Goal: Information Seeking & Learning: Learn about a topic

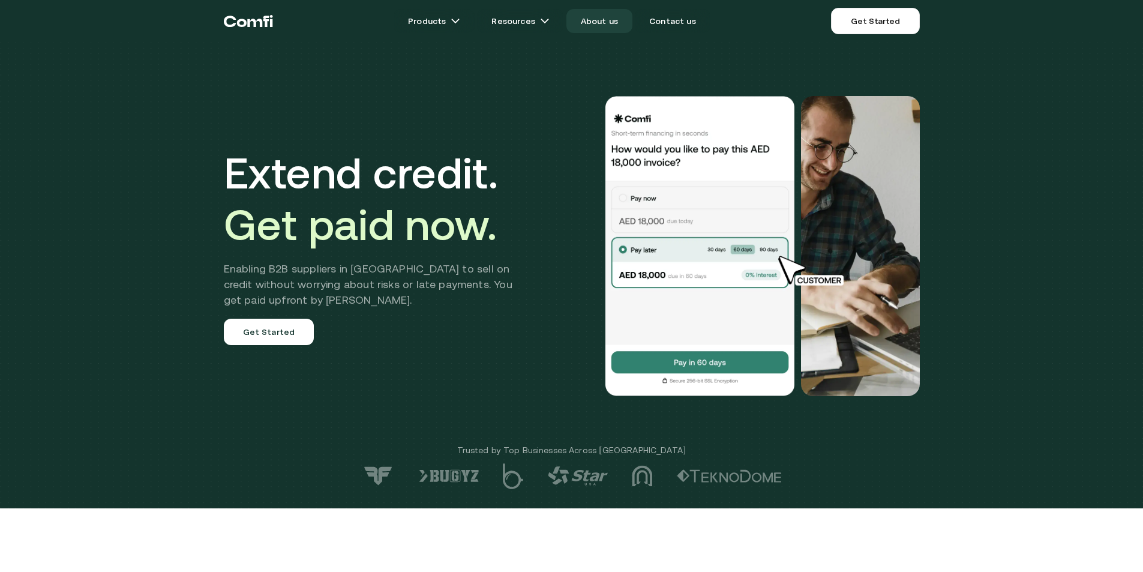
click at [615, 24] on link "About us" at bounding box center [599, 21] width 66 height 24
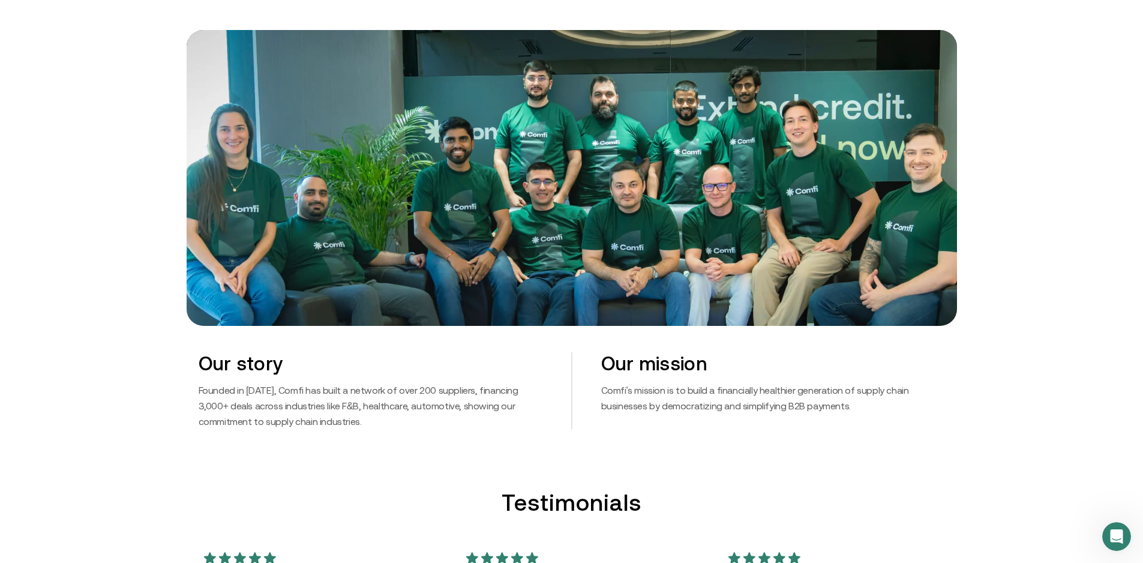
scroll to position [480, 0]
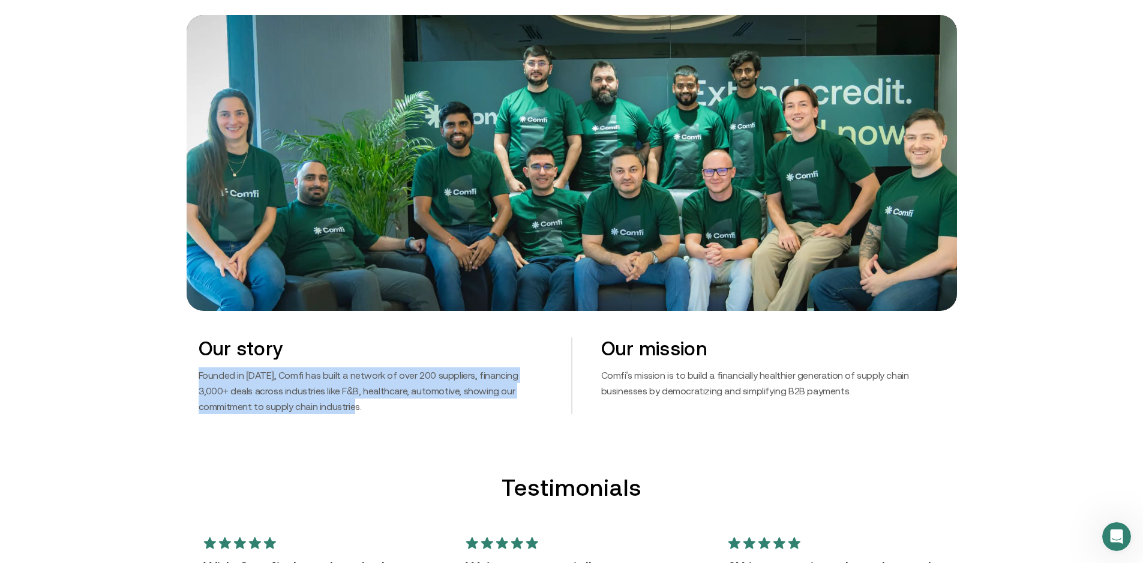
drag, startPoint x: 203, startPoint y: 376, endPoint x: 310, endPoint y: 408, distance: 111.4
click at [310, 408] on p "Founded in [DATE], Comfi has built a network of over 200 suppliers, financing 3…" at bounding box center [371, 390] width 344 height 47
copy p "Founded in [DATE], Comfi has built a network of over 200 suppliers, financing 3…"
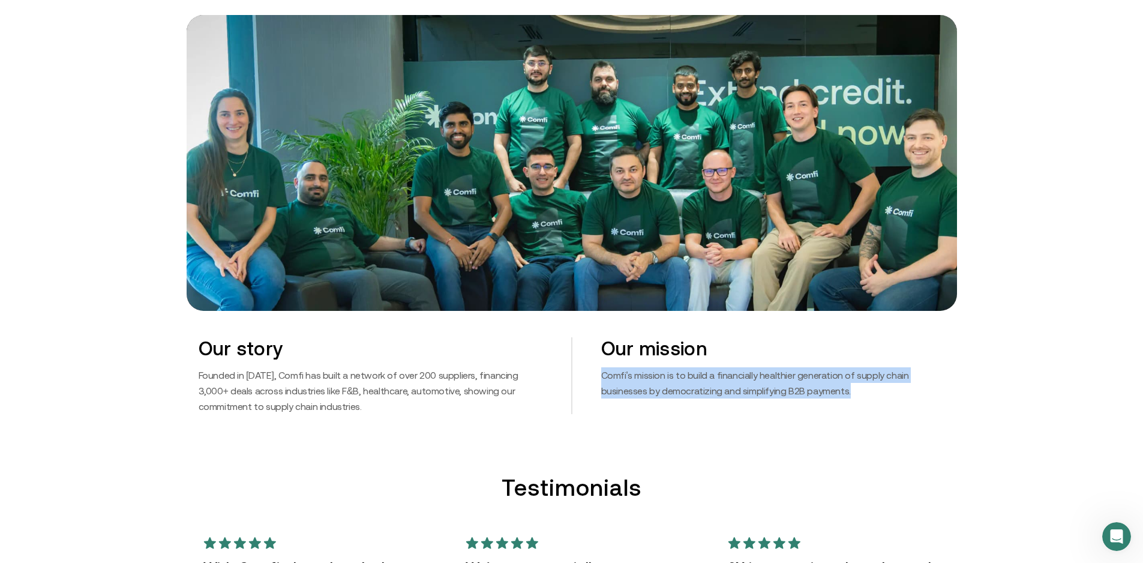
drag, startPoint x: 606, startPoint y: 374, endPoint x: 875, endPoint y: 410, distance: 271.0
click at [875, 410] on div "Our mission Comfi's mission is to build a financially healthier generation of s…" at bounding box center [758, 375] width 373 height 77
copy p "Comfi's mission is to build a financially healthier generation of supply chain …"
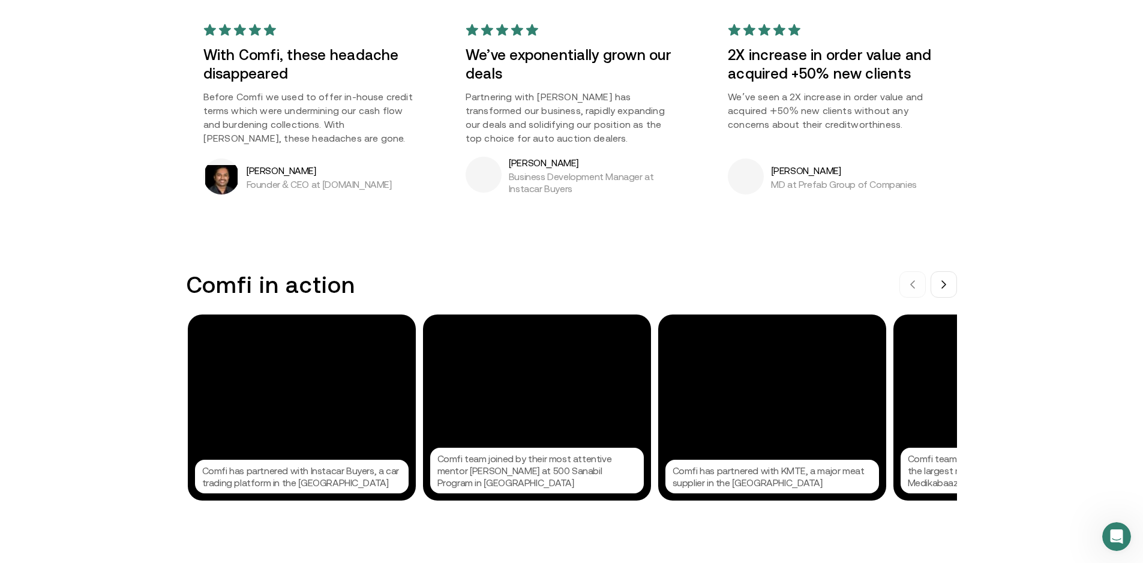
scroll to position [1020, 0]
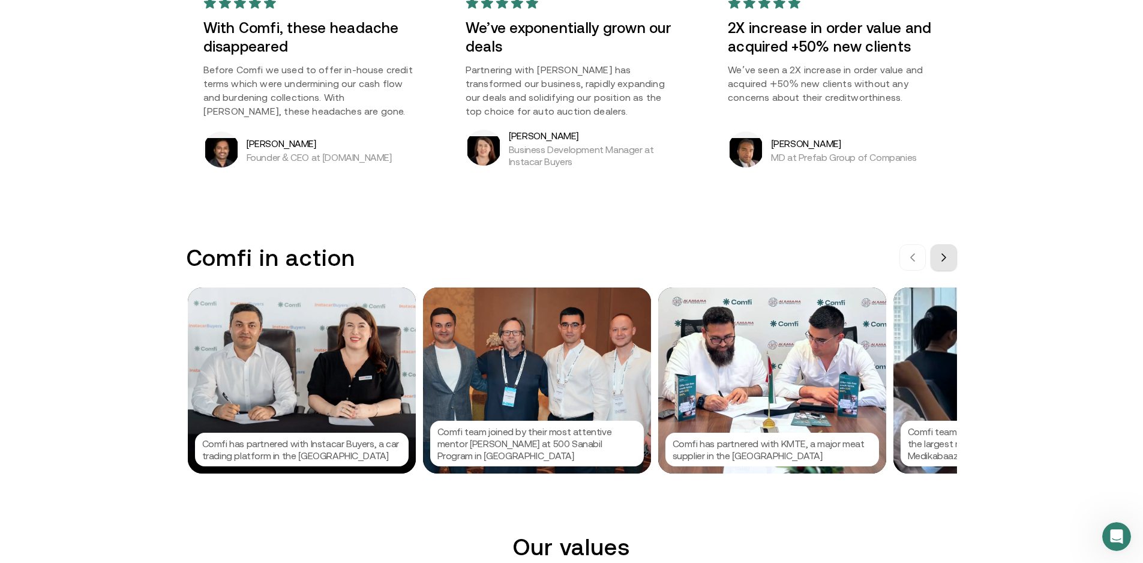
click at [953, 251] on button at bounding box center [943, 257] width 26 height 26
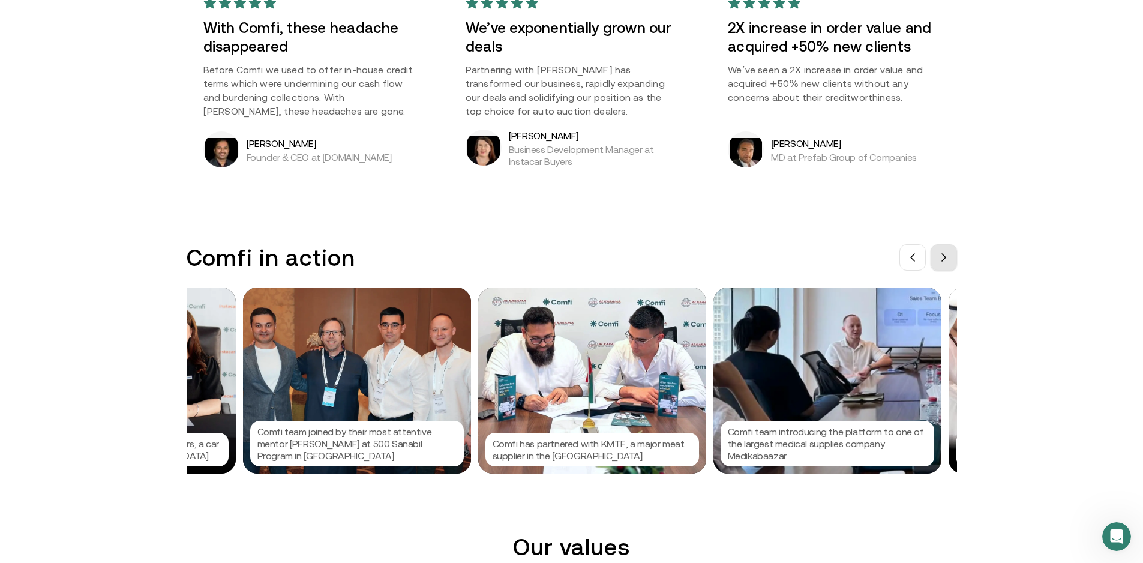
click at [945, 258] on icon at bounding box center [944, 257] width 4 height 7
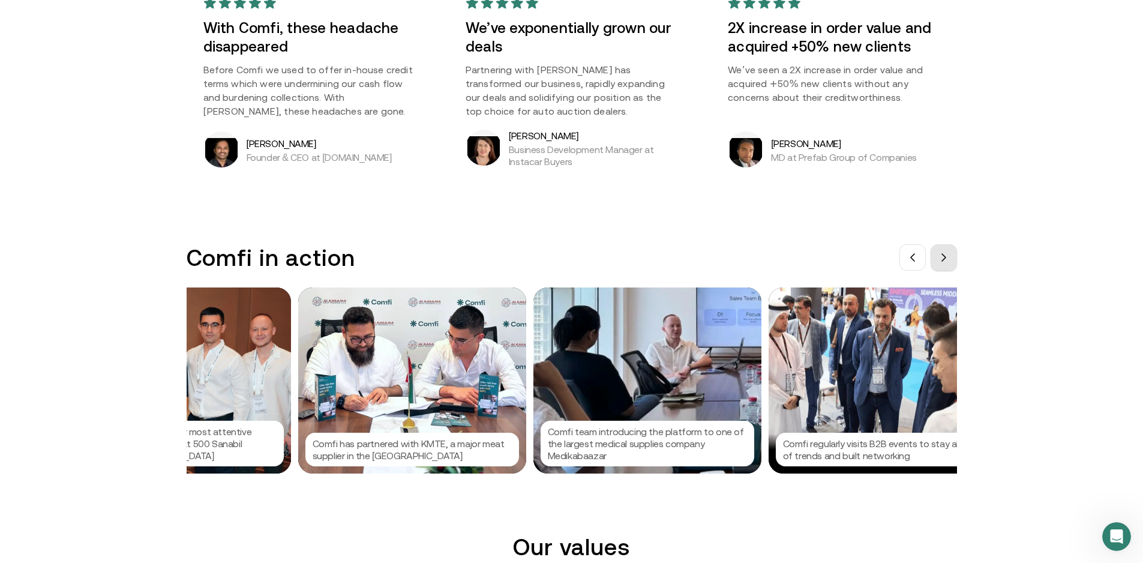
click at [945, 258] on icon at bounding box center [944, 257] width 4 height 7
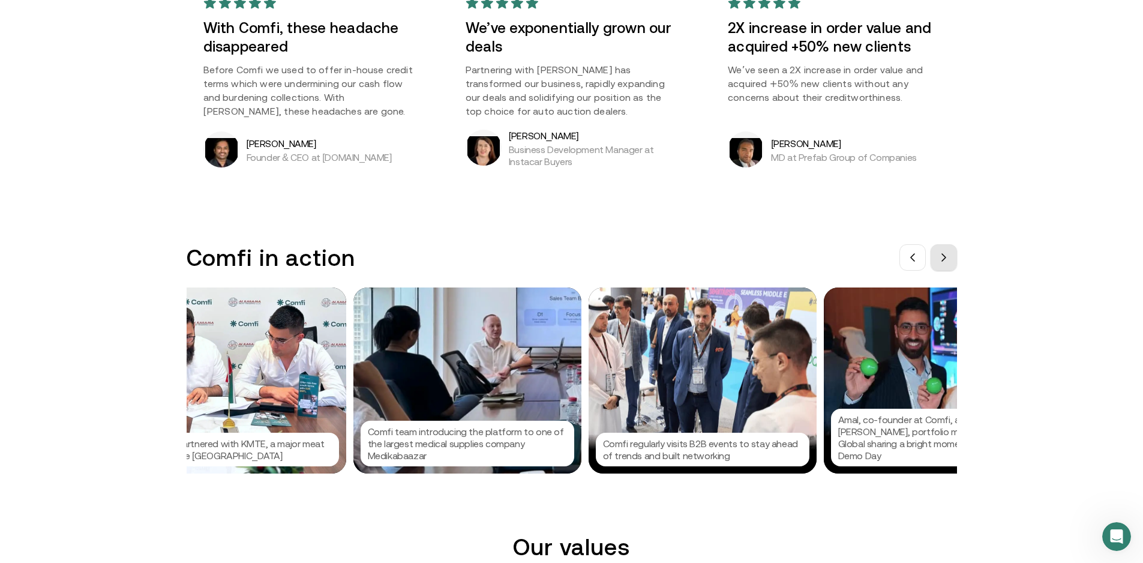
click at [945, 258] on icon at bounding box center [944, 257] width 4 height 7
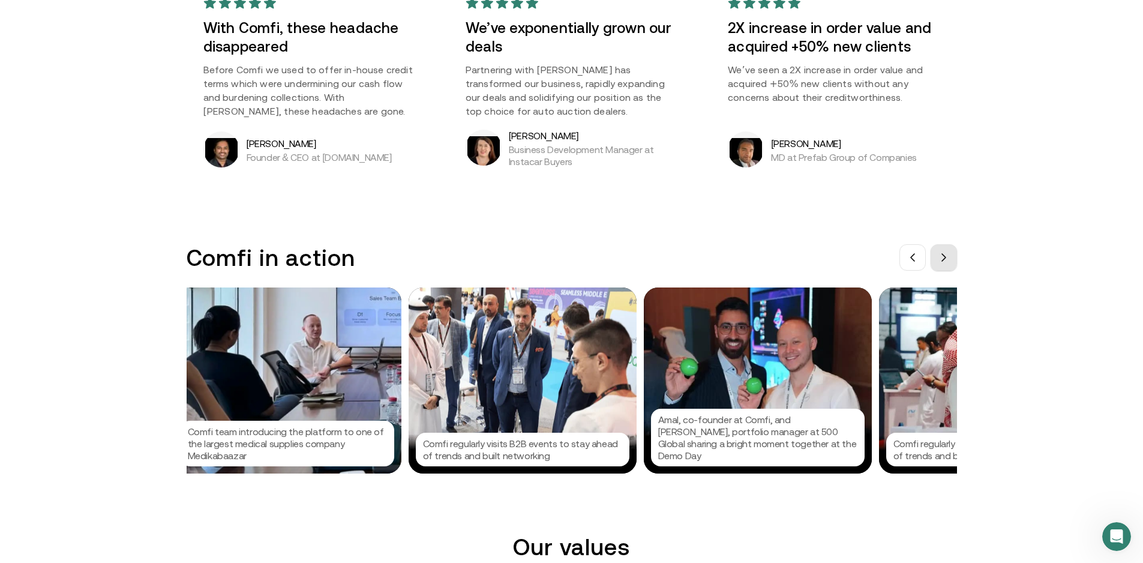
click at [945, 258] on icon at bounding box center [944, 257] width 4 height 7
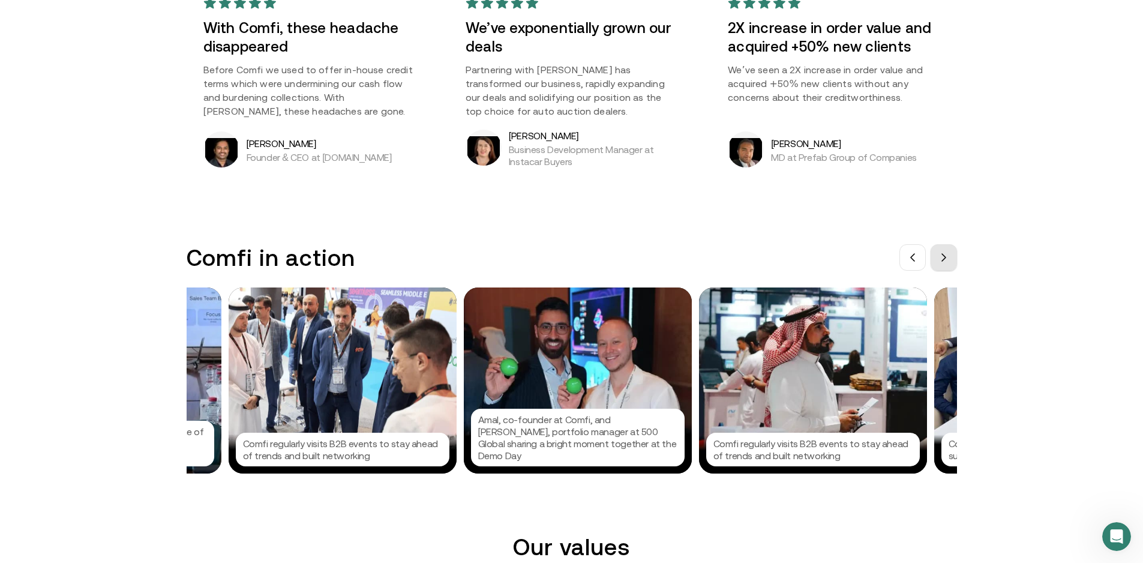
click at [945, 258] on icon at bounding box center [944, 257] width 4 height 7
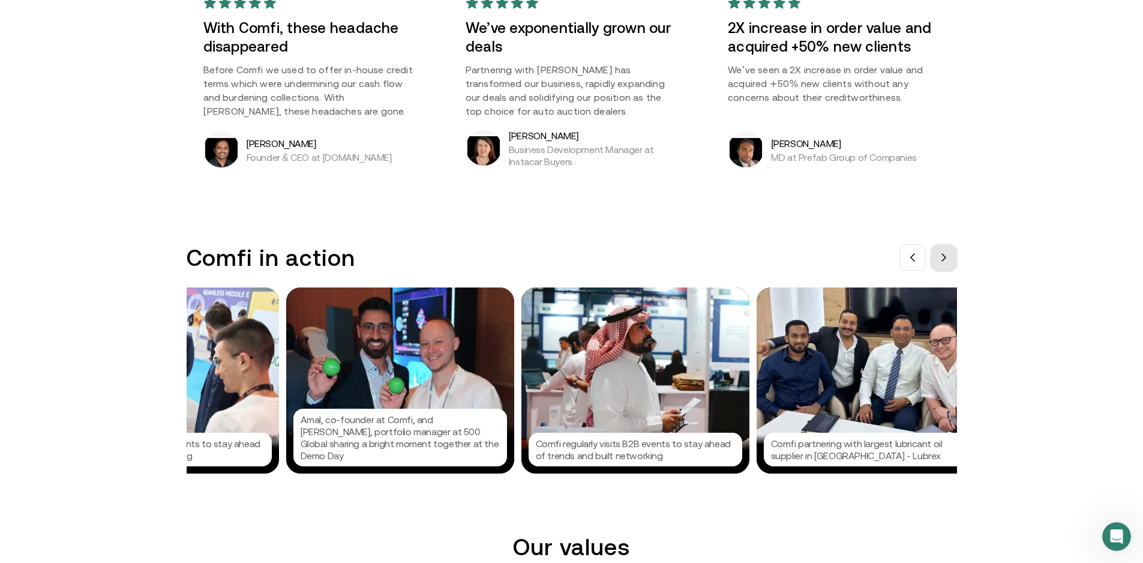
click at [945, 258] on icon at bounding box center [944, 257] width 4 height 7
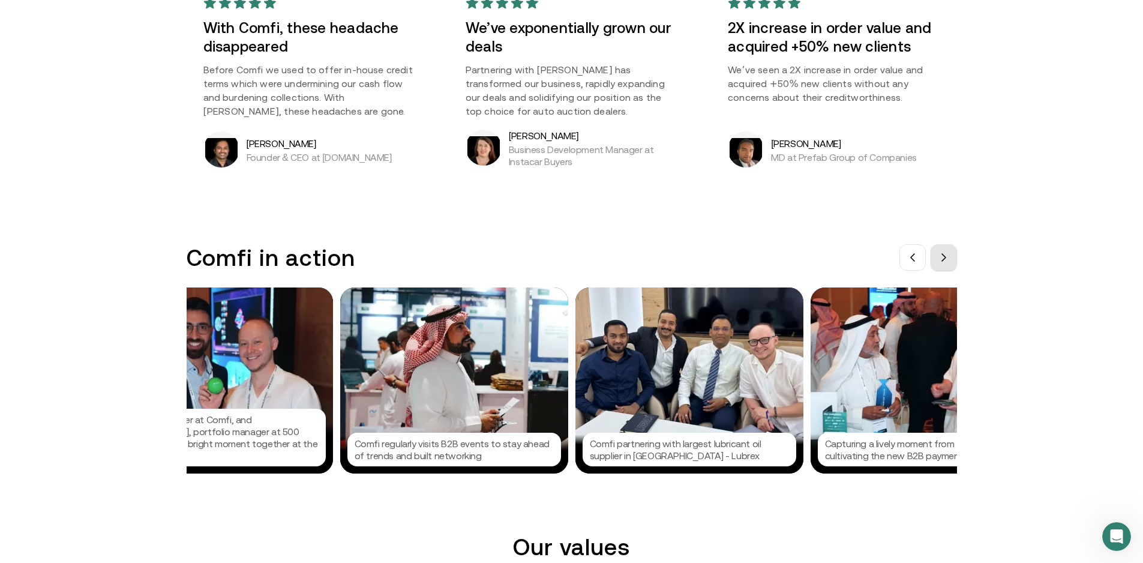
click at [945, 258] on icon at bounding box center [944, 257] width 4 height 7
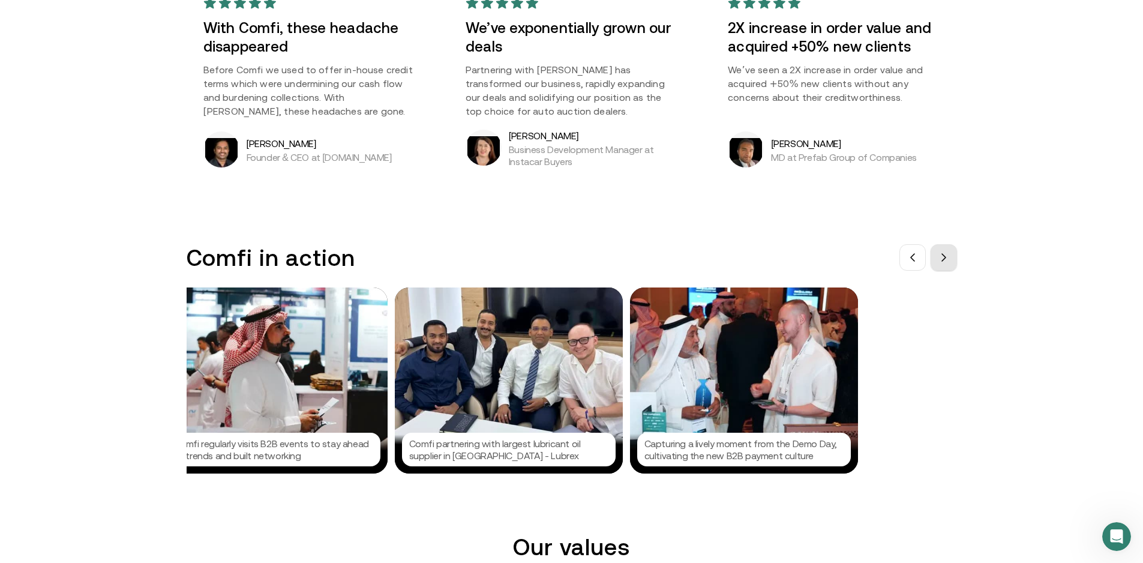
click at [945, 258] on icon at bounding box center [944, 257] width 4 height 7
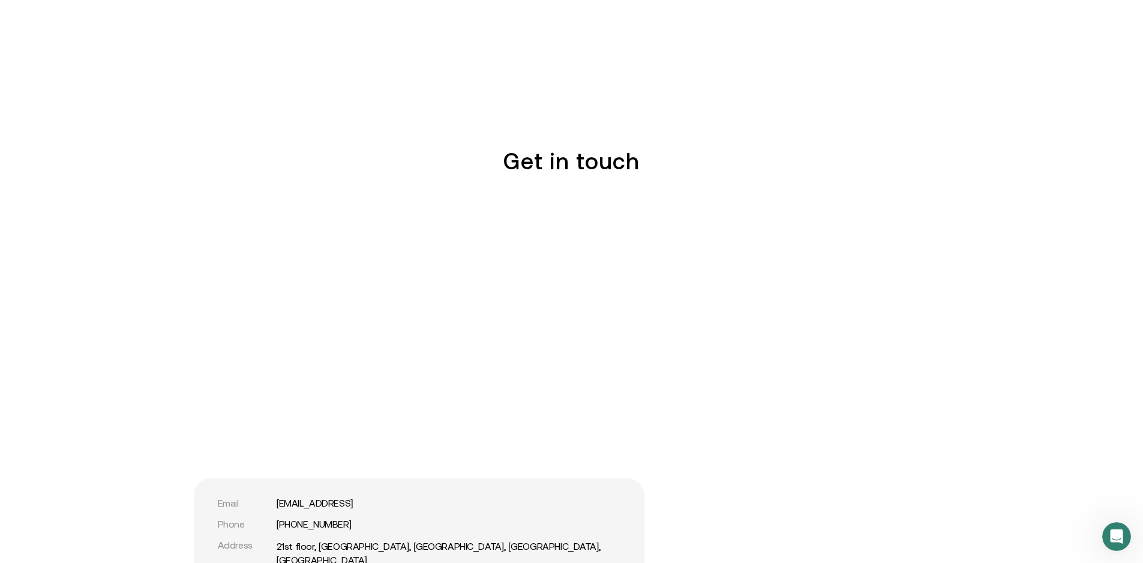
scroll to position [1919, 0]
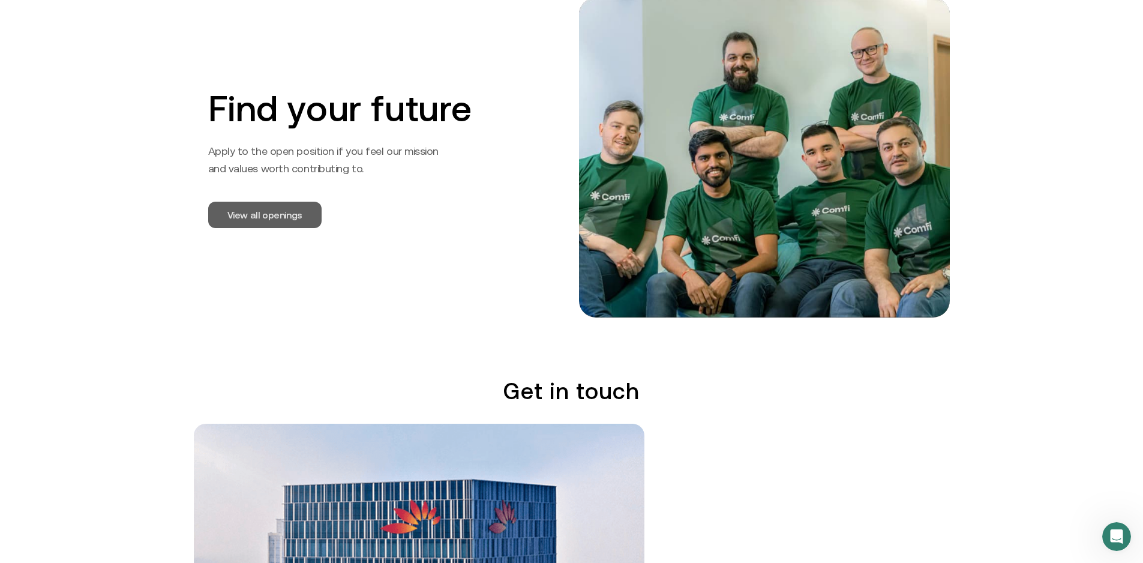
click at [253, 215] on link "View all openings" at bounding box center [264, 215] width 113 height 26
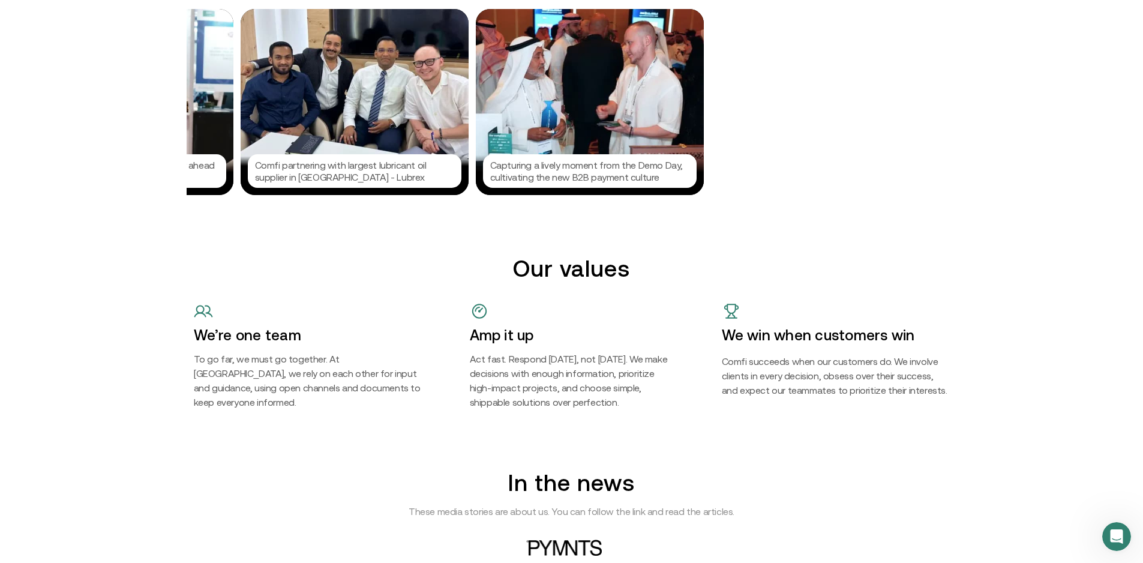
scroll to position [1200, 0]
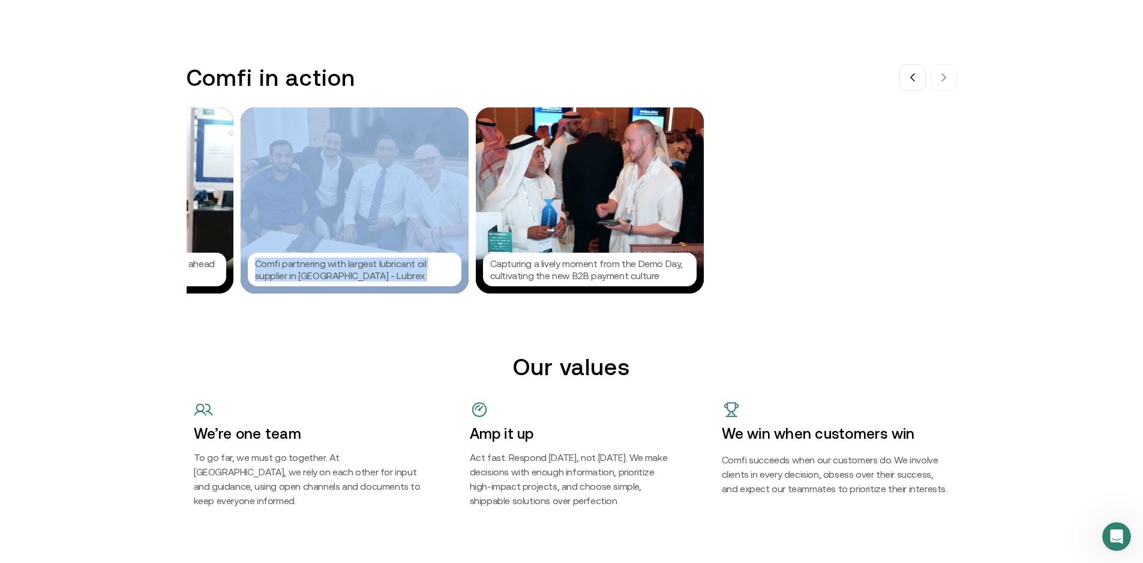
drag, startPoint x: 306, startPoint y: 197, endPoint x: 615, endPoint y: 197, distance: 309.5
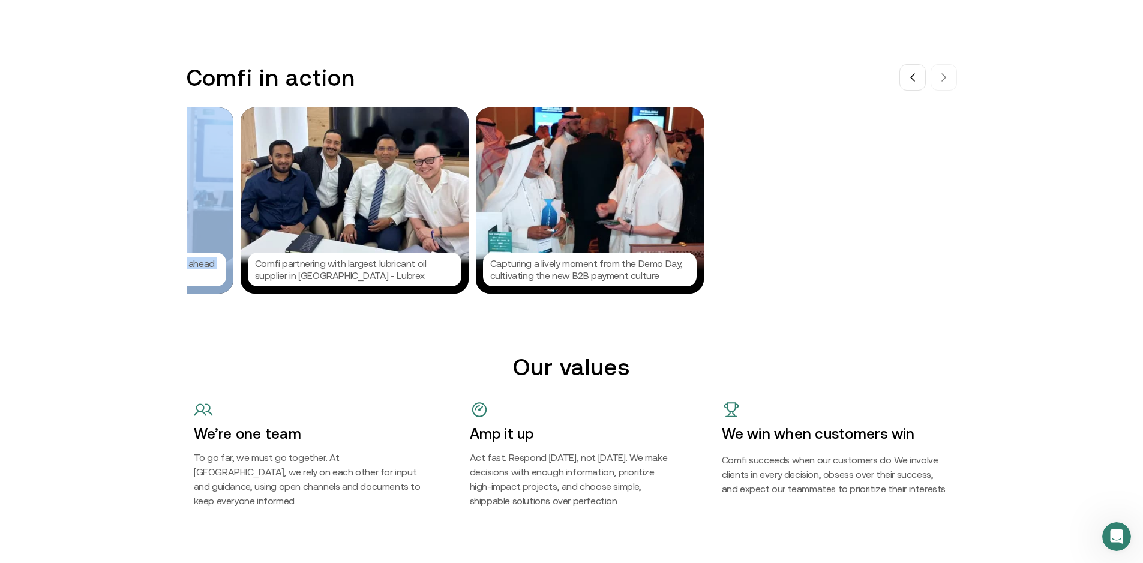
drag, startPoint x: 221, startPoint y: 147, endPoint x: 353, endPoint y: 152, distance: 132.0
click at [912, 80] on icon at bounding box center [913, 78] width 10 height 10
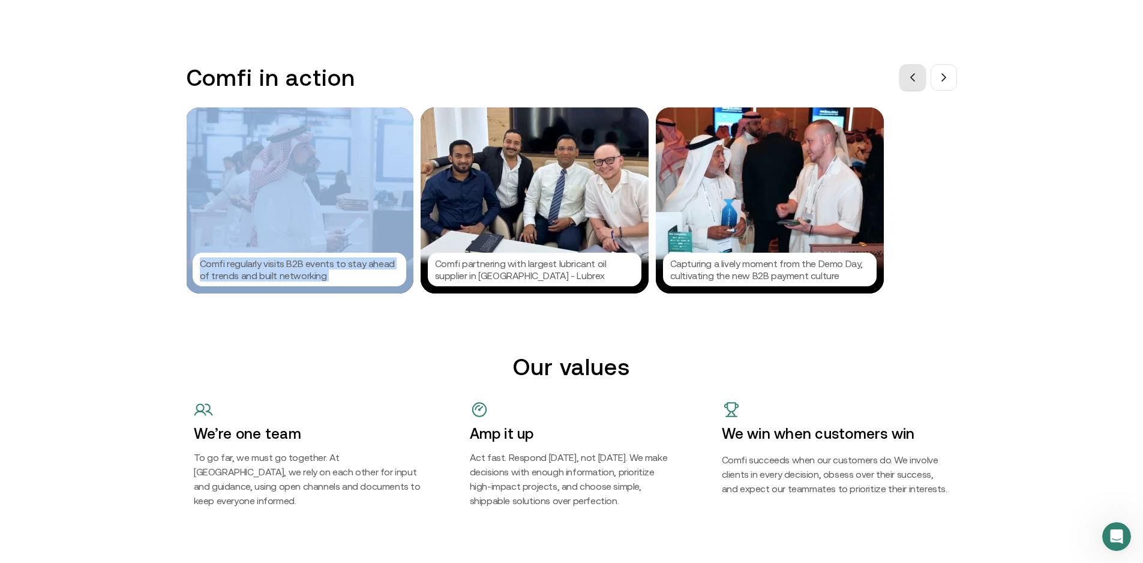
click at [912, 80] on icon at bounding box center [913, 78] width 10 height 10
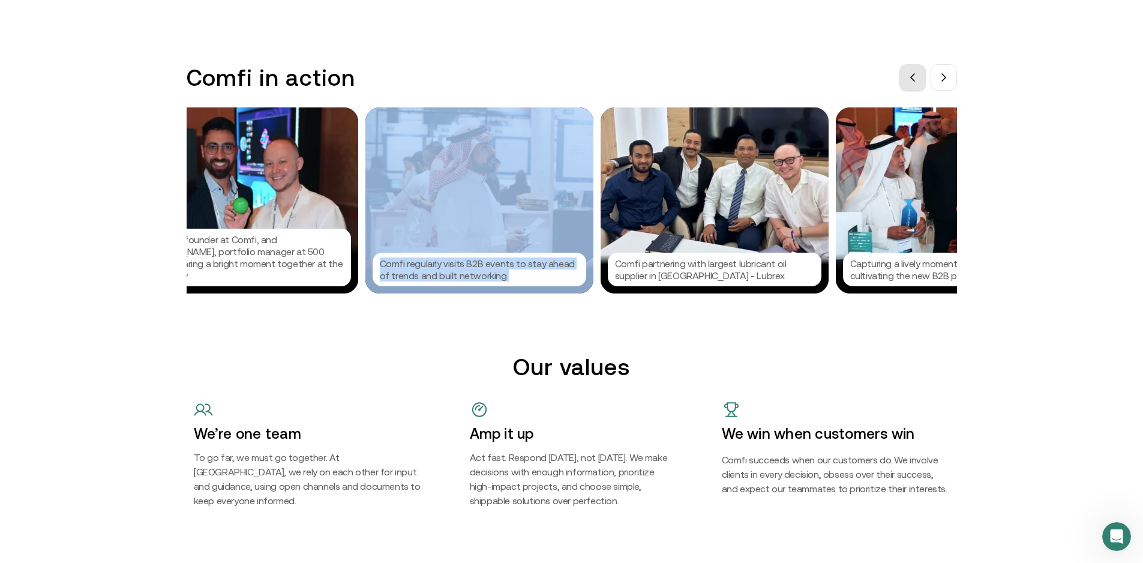
click at [912, 80] on icon at bounding box center [913, 78] width 10 height 10
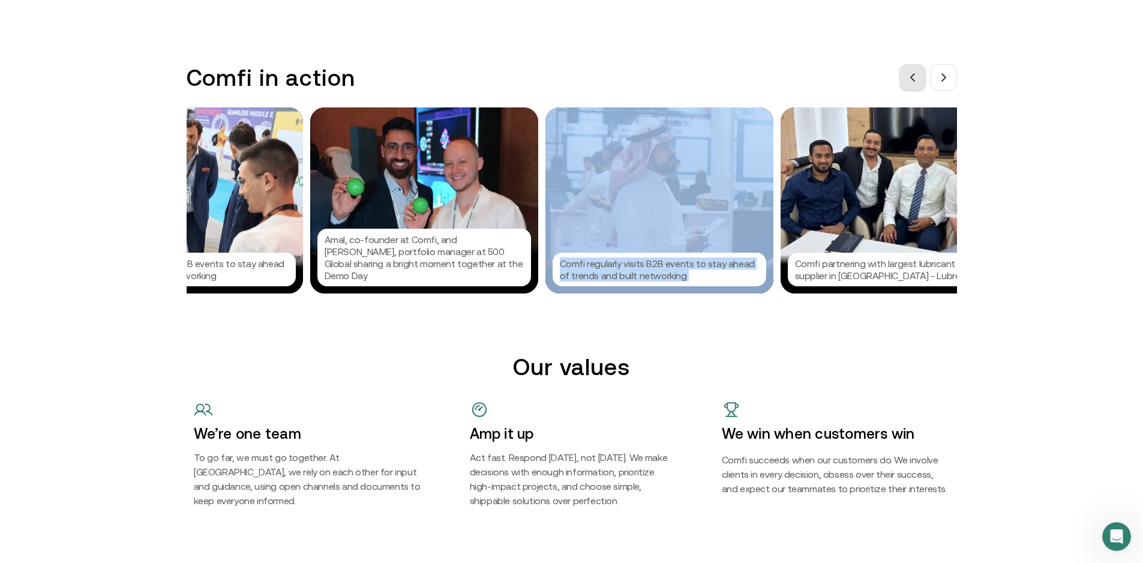
click at [912, 80] on icon at bounding box center [913, 78] width 10 height 10
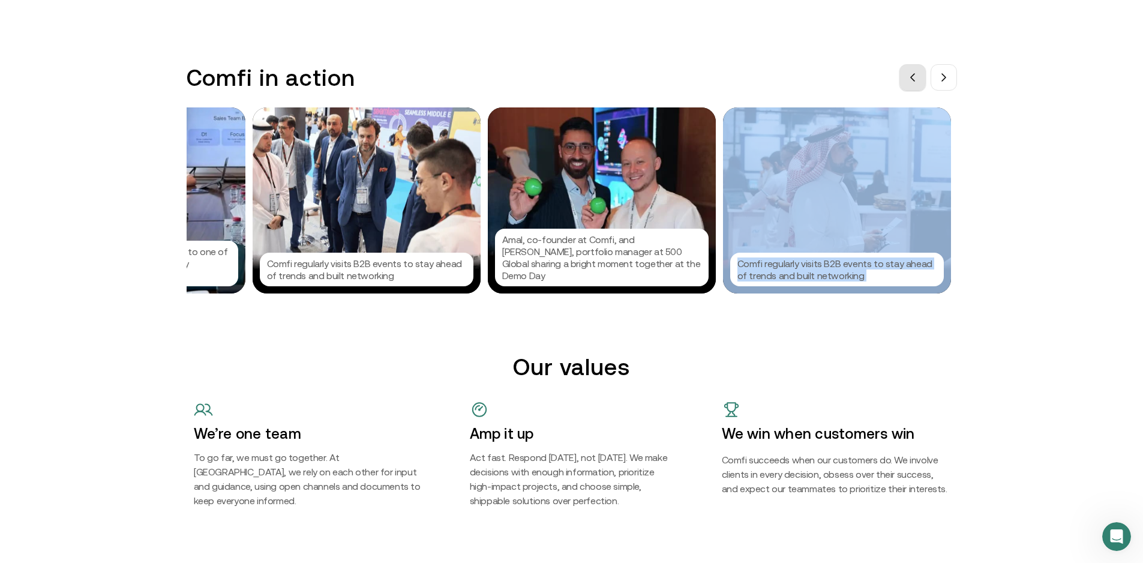
scroll to position [0, 873]
